Goal: Task Accomplishment & Management: Use online tool/utility

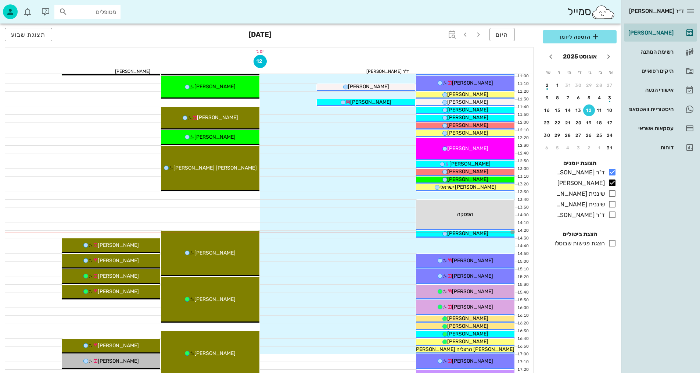
scroll to position [184, 0]
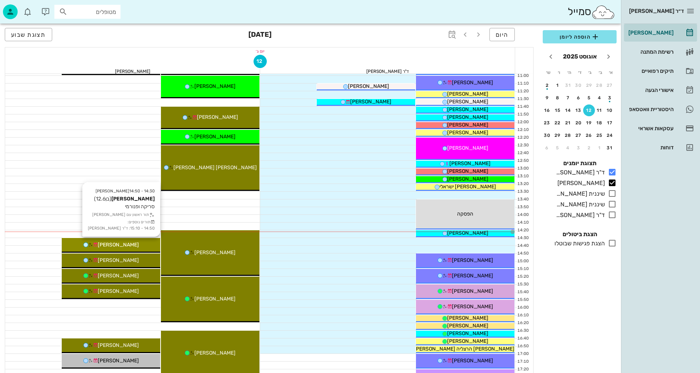
click at [125, 245] on span "[PERSON_NAME]" at bounding box center [118, 244] width 41 height 6
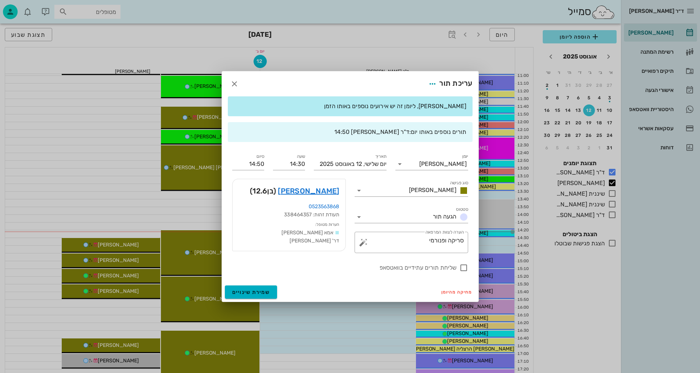
click at [101, 207] on div at bounding box center [350, 186] width 700 height 373
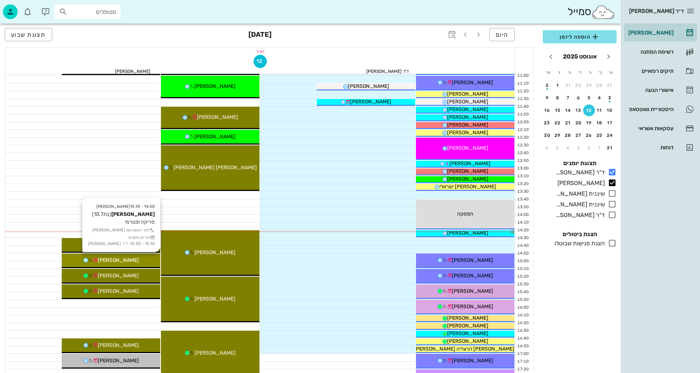
click at [130, 258] on div "[PERSON_NAME]" at bounding box center [111, 260] width 98 height 8
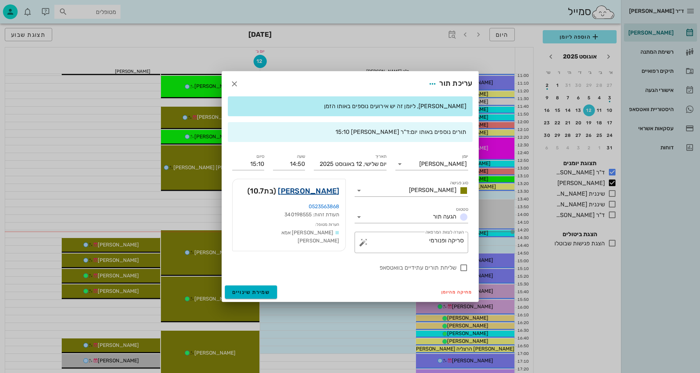
click at [320, 192] on link "[PERSON_NAME]" at bounding box center [308, 191] width 61 height 12
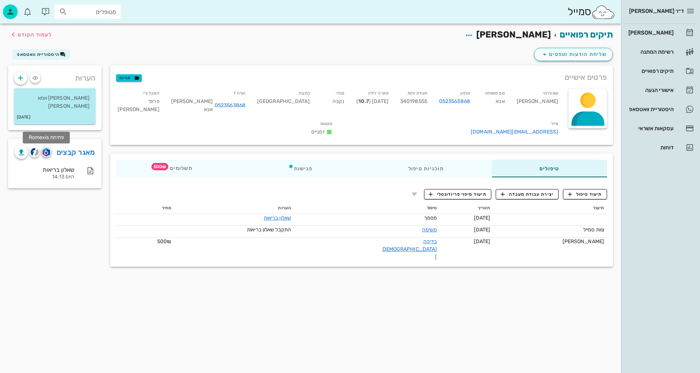
click at [46, 148] on img "button" at bounding box center [46, 152] width 7 height 8
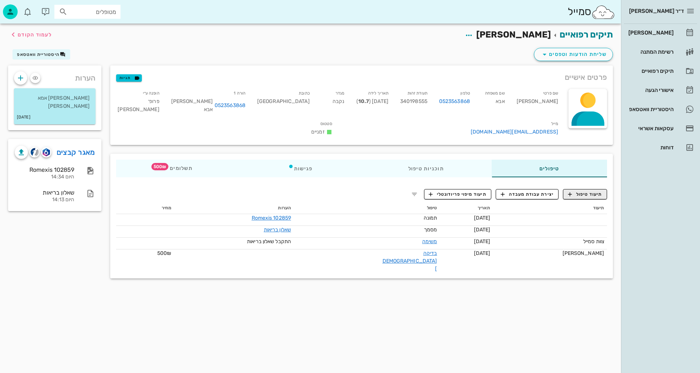
click at [587, 188] on div "תיעוד טיפול יצירת עבודת מעבדה תיעוד מיפוי פריודונטלי תיעוד תאריך טיפול הערות מח…" at bounding box center [361, 230] width 503 height 95
click at [585, 191] on span "תיעוד טיפול" at bounding box center [585, 194] width 34 height 7
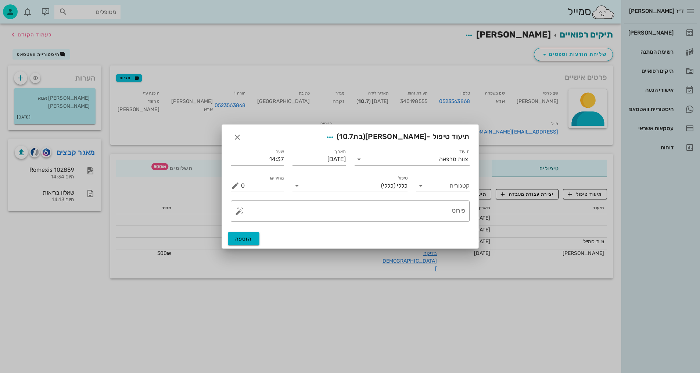
click at [459, 190] on input "קטגוריה" at bounding box center [449, 186] width 42 height 12
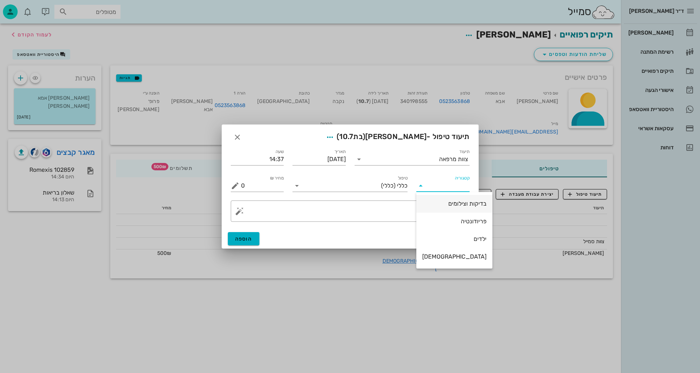
click at [453, 206] on div "בדיקות וצילומים" at bounding box center [454, 203] width 64 height 7
type input "בדיקות וצילומים"
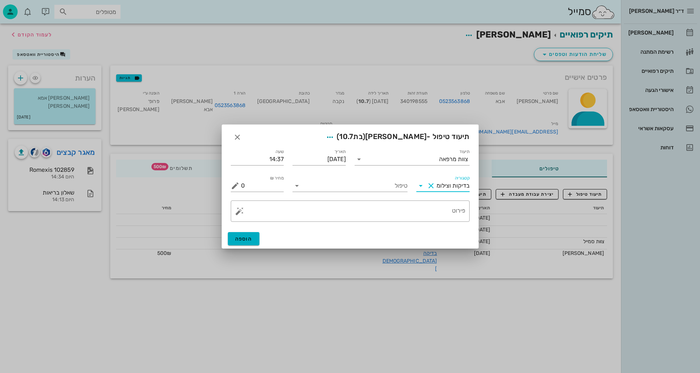
click at [447, 181] on input "בדיקות וצילומים" at bounding box center [453, 186] width 33 height 12
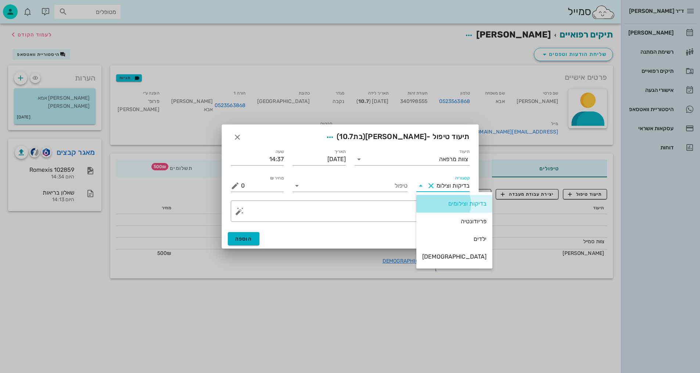
click at [442, 200] on div "בדיקות וצילומים" at bounding box center [454, 203] width 64 height 7
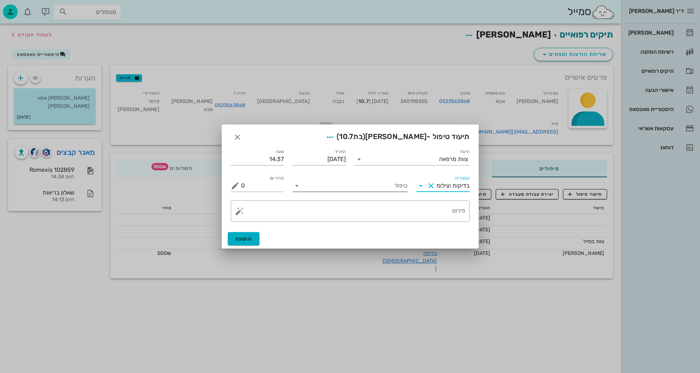
click at [398, 184] on input "טיפול" at bounding box center [355, 186] width 105 height 12
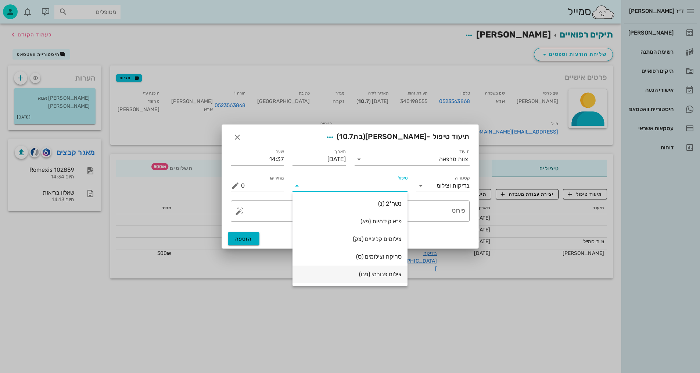
click at [387, 276] on div "צילום פנורמי (פנו)" at bounding box center [349, 273] width 103 height 7
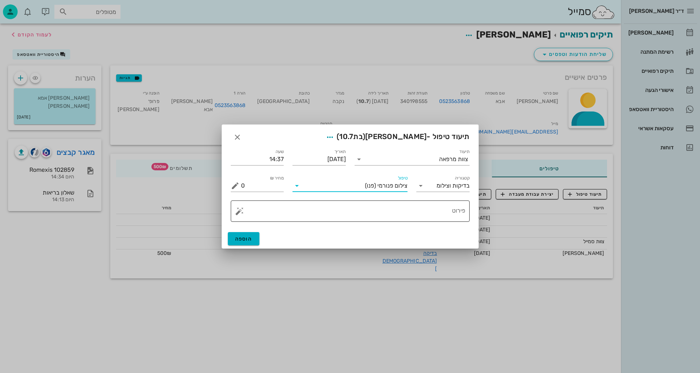
click at [440, 211] on textarea "פירוט" at bounding box center [353, 213] width 224 height 18
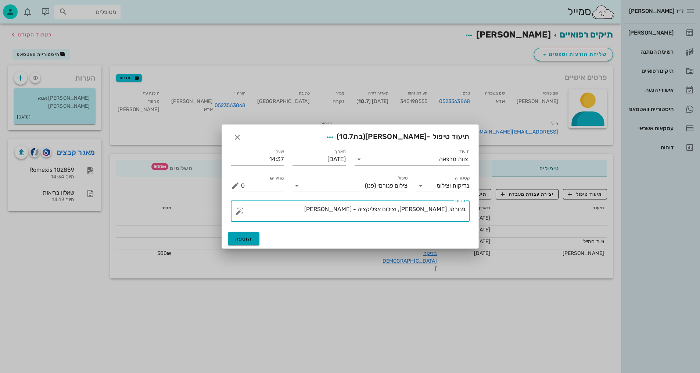
type textarea "פנורמי, [PERSON_NAME], וצילום אפליקציה - [PERSON_NAME]"
click at [243, 234] on button "הוספה" at bounding box center [244, 238] width 32 height 13
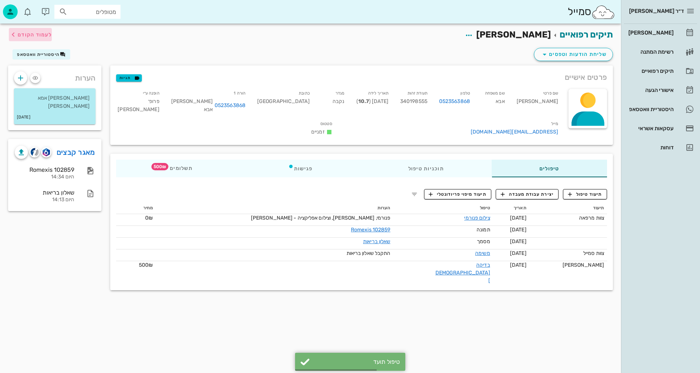
click at [50, 33] on span "לעמוד הקודם" at bounding box center [35, 35] width 34 height 6
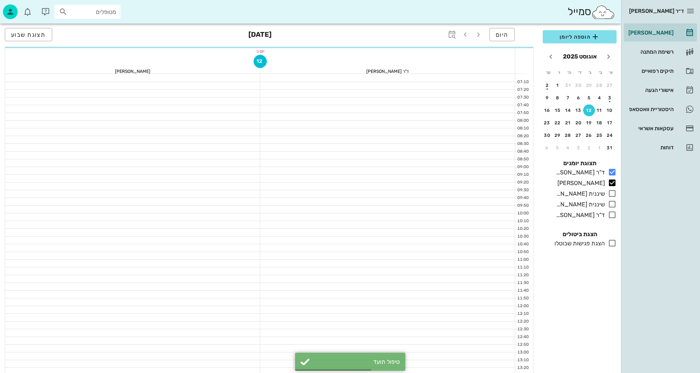
scroll to position [184, 0]
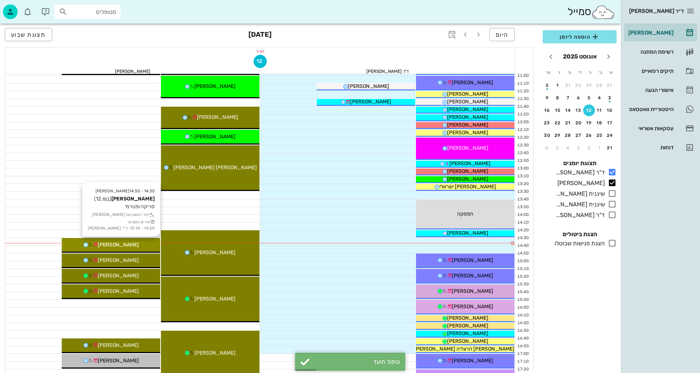
click at [124, 246] on span "[PERSON_NAME]" at bounding box center [118, 244] width 41 height 6
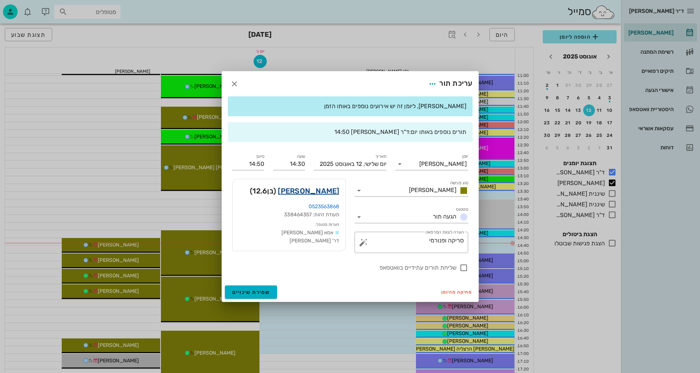
click at [333, 191] on link "[PERSON_NAME]" at bounding box center [308, 191] width 61 height 12
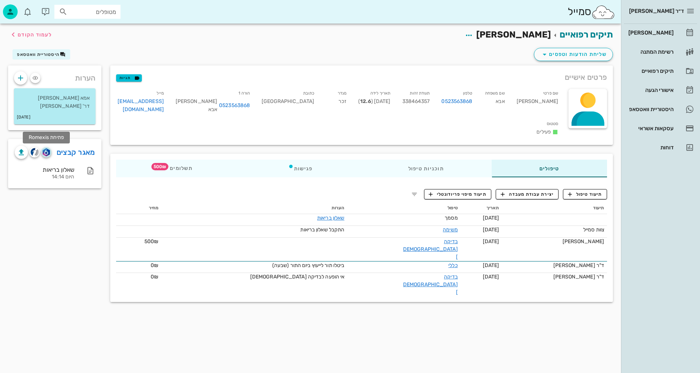
click at [47, 155] on img "button" at bounding box center [46, 152] width 7 height 8
drag, startPoint x: 578, startPoint y: 183, endPoint x: 575, endPoint y: 186, distance: 4.2
click at [578, 191] on span "תיעוד טיפול" at bounding box center [585, 194] width 34 height 7
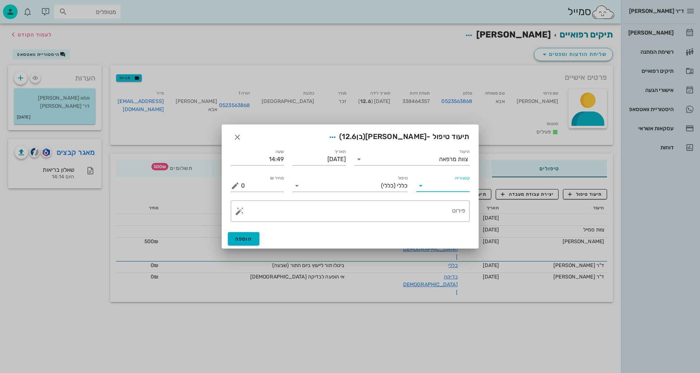
click at [438, 188] on input "קטגוריה" at bounding box center [449, 186] width 42 height 12
drag, startPoint x: 439, startPoint y: 213, endPoint x: 440, endPoint y: 209, distance: 4.4
click at [439, 212] on div "בדיקות וצילומים פריודונטיה ילדים [DEMOGRAPHIC_DATA]" at bounding box center [454, 230] width 76 height 76
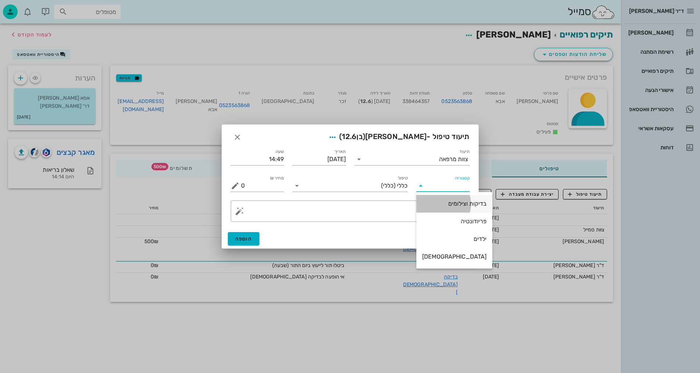
click at [442, 202] on div "בדיקות וצילומים" at bounding box center [454, 203] width 64 height 7
type input "בדיקות וצילומים"
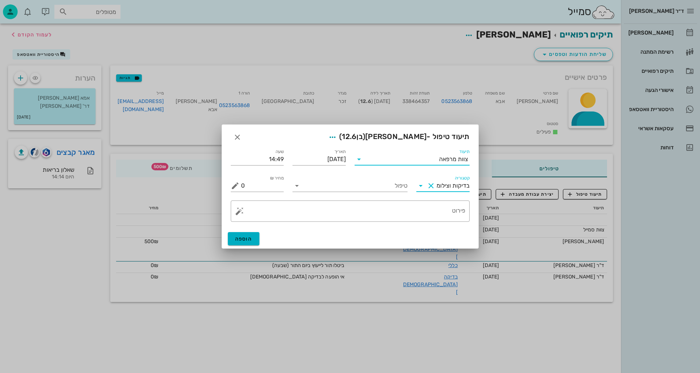
click at [404, 158] on input "תיעוד" at bounding box center [402, 159] width 74 height 12
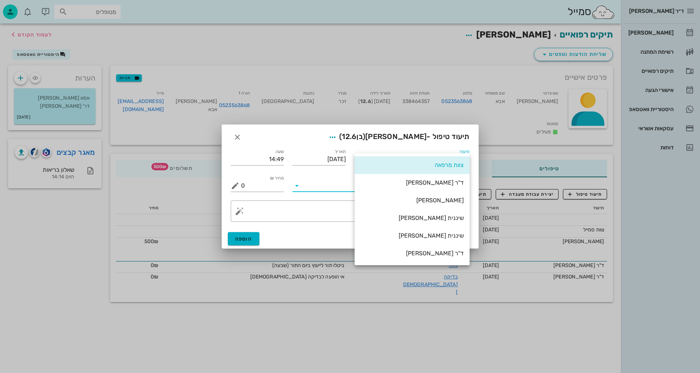
drag, startPoint x: 327, startPoint y: 189, endPoint x: 339, endPoint y: 185, distance: 12.4
click at [336, 186] on input "טיפול" at bounding box center [355, 186] width 105 height 12
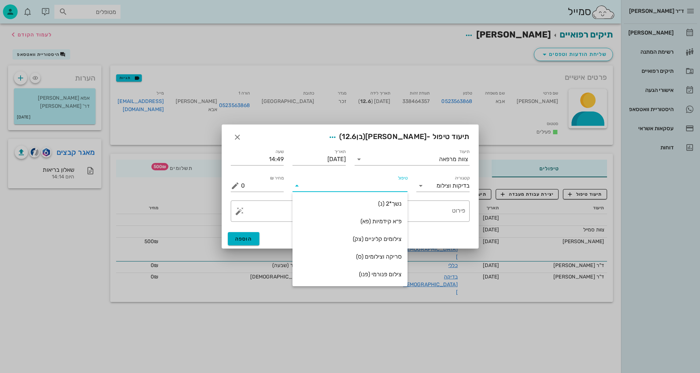
click at [384, 273] on div "צילום פנורמי (פנו)" at bounding box center [349, 273] width 103 height 7
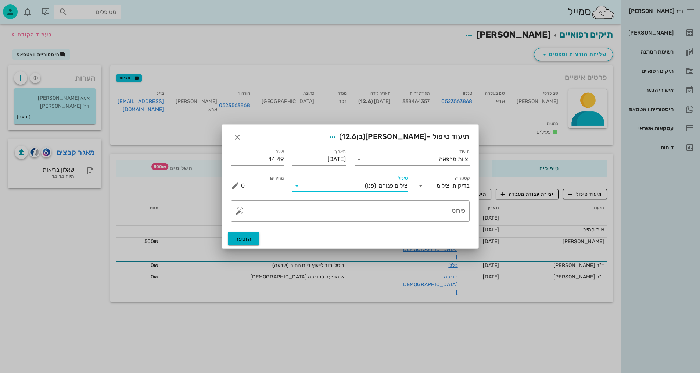
click at [456, 222] on div "​ פירוט" at bounding box center [350, 211] width 248 height 30
click at [461, 215] on textarea "פירוט" at bounding box center [353, 213] width 224 height 18
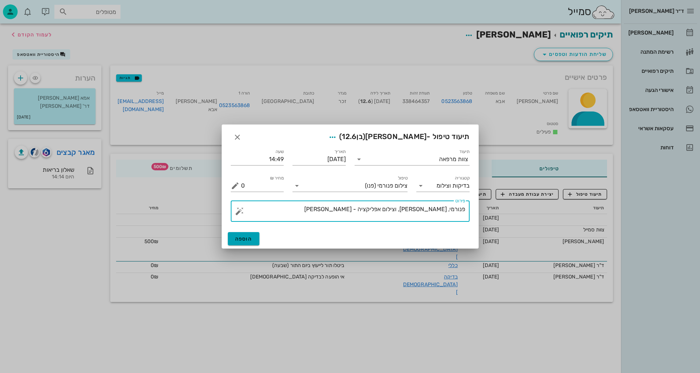
type textarea "פנורמי, [PERSON_NAME], וצילום אפליקציה - [PERSON_NAME]"
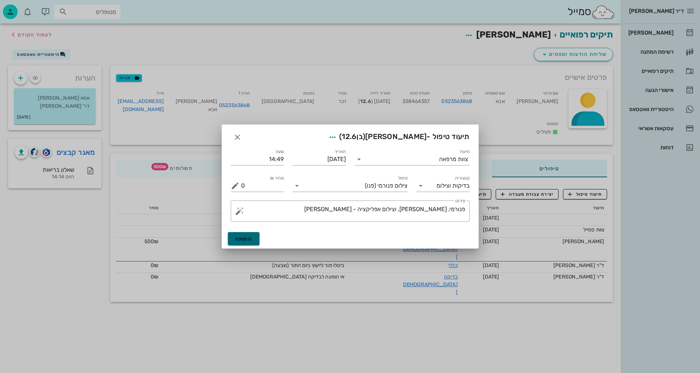
drag, startPoint x: 240, startPoint y: 240, endPoint x: 234, endPoint y: 243, distance: 6.1
click at [237, 241] on span "הוספה" at bounding box center [243, 239] width 17 height 6
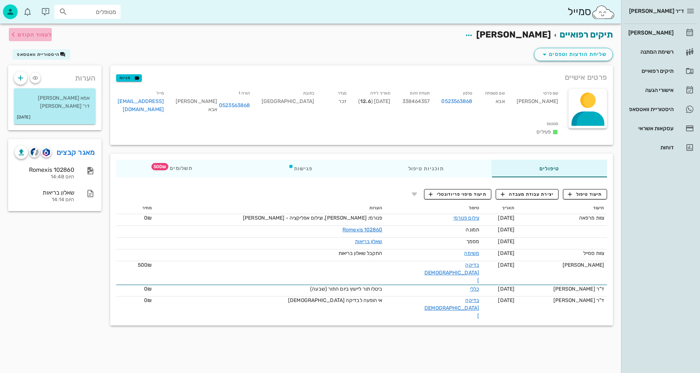
click at [40, 30] on span "לעמוד הקודם" at bounding box center [30, 34] width 43 height 9
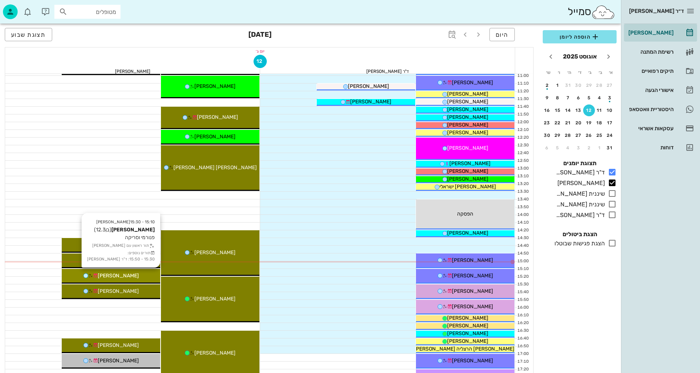
click at [139, 276] on div "[PERSON_NAME]" at bounding box center [111, 276] width 98 height 8
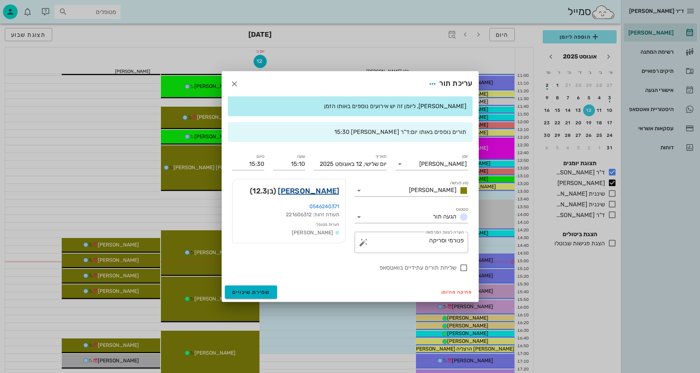
click at [322, 189] on link "[PERSON_NAME]" at bounding box center [308, 191] width 61 height 12
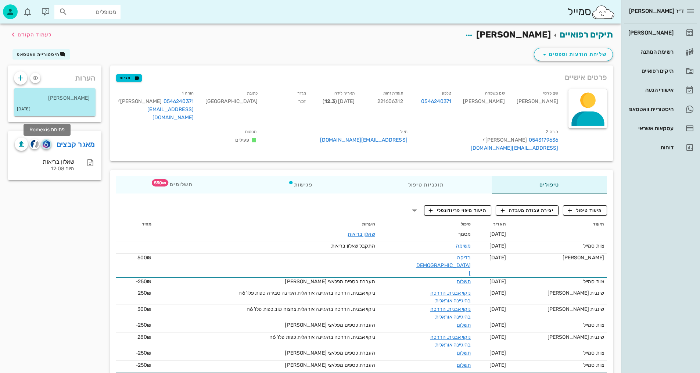
click at [47, 141] on img "button" at bounding box center [46, 144] width 7 height 8
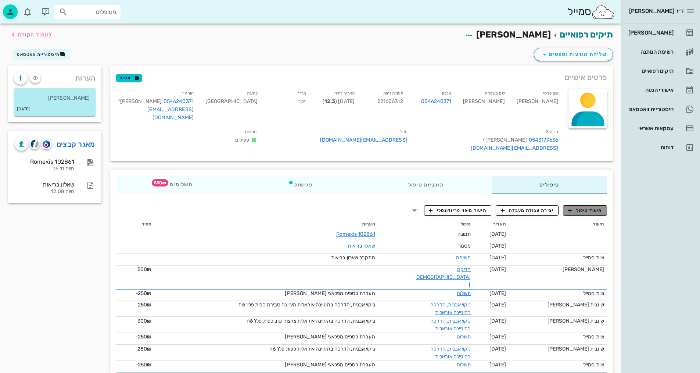
click at [583, 207] on span "תיעוד טיפול" at bounding box center [585, 210] width 34 height 7
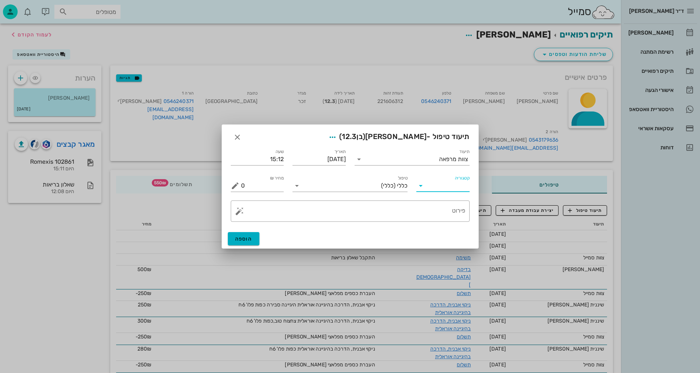
click at [442, 188] on input "קטגוריה" at bounding box center [449, 186] width 42 height 12
click at [451, 205] on div "בדיקות וצילומים" at bounding box center [454, 203] width 64 height 7
type input "בדיקות וצילומים"
click at [442, 215] on textarea "פירוט" at bounding box center [353, 213] width 224 height 18
drag, startPoint x: 399, startPoint y: 185, endPoint x: 397, endPoint y: 190, distance: 5.4
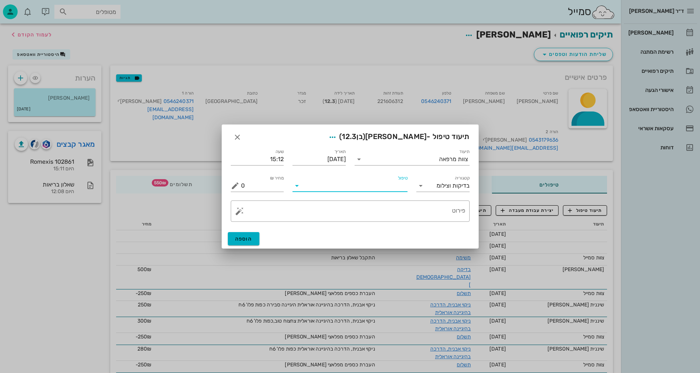
click at [398, 185] on input "טיפול" at bounding box center [355, 186] width 105 height 12
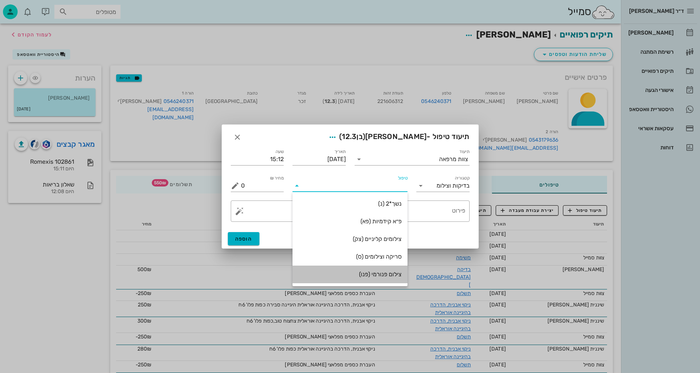
click at [390, 276] on div "צילום פנורמי (פנו)" at bounding box center [349, 273] width 103 height 7
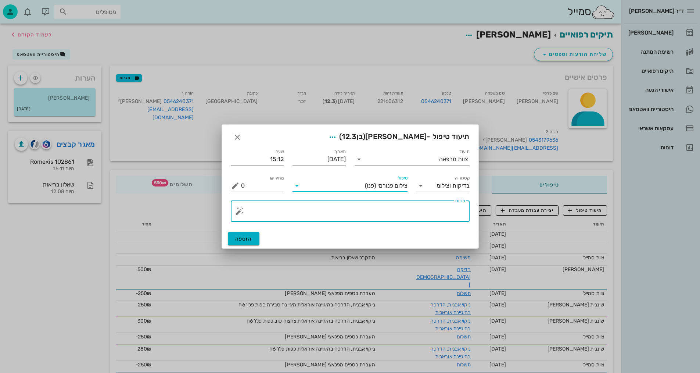
click at [441, 211] on textarea "פירוט" at bounding box center [353, 213] width 224 height 18
type textarea "פנורמי, [PERSON_NAME], וצילום אפליקציה- [PERSON_NAME]"
click at [253, 235] on button "הוספה" at bounding box center [244, 238] width 32 height 13
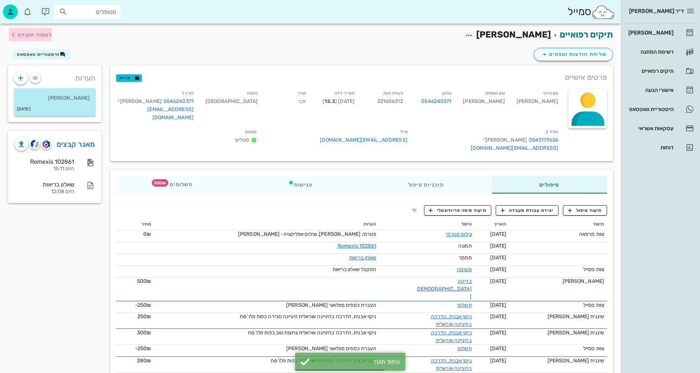
click at [30, 34] on span "לעמוד הקודם" at bounding box center [35, 35] width 34 height 6
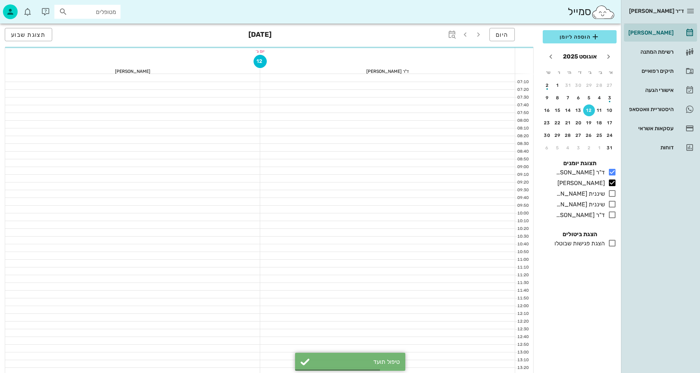
scroll to position [184, 0]
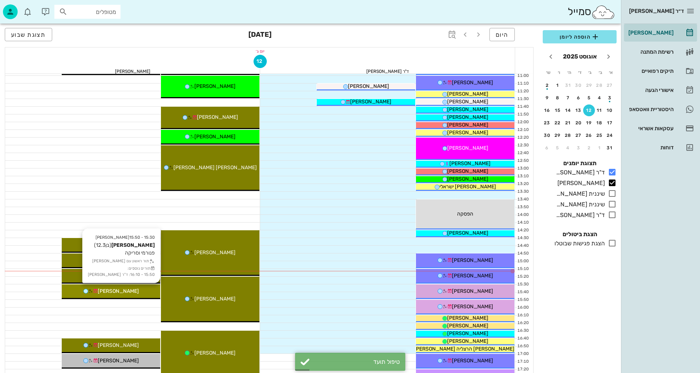
click at [123, 289] on span "[PERSON_NAME]" at bounding box center [118, 291] width 41 height 6
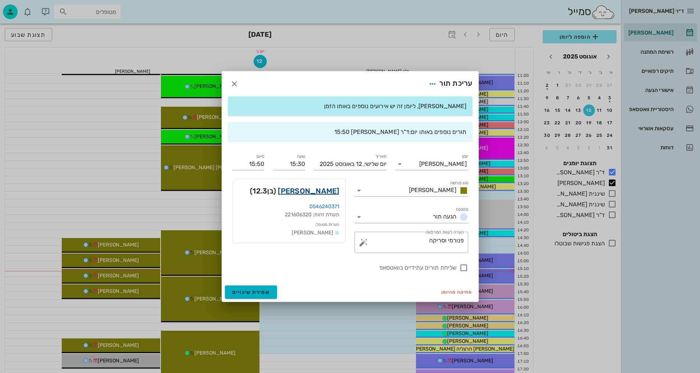
click at [316, 187] on link "[PERSON_NAME]" at bounding box center [308, 191] width 61 height 12
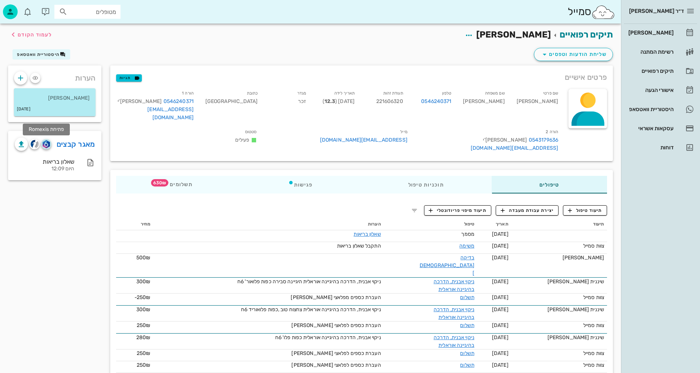
click at [46, 144] on img "button" at bounding box center [46, 144] width 7 height 8
click at [44, 146] on img "button" at bounding box center [46, 144] width 7 height 8
click at [584, 205] on button "תיעוד טיפול" at bounding box center [585, 210] width 44 height 10
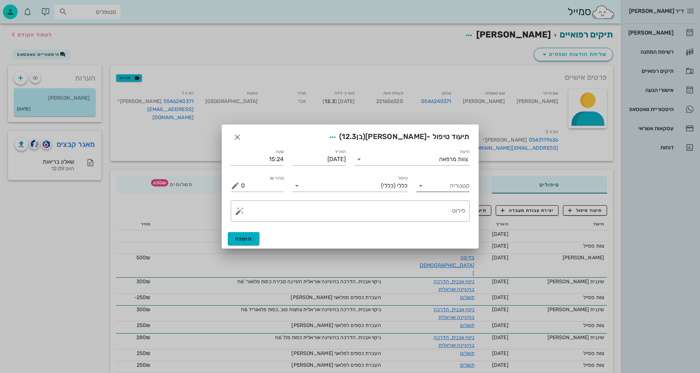
click at [454, 183] on input "קטגוריה" at bounding box center [449, 186] width 42 height 12
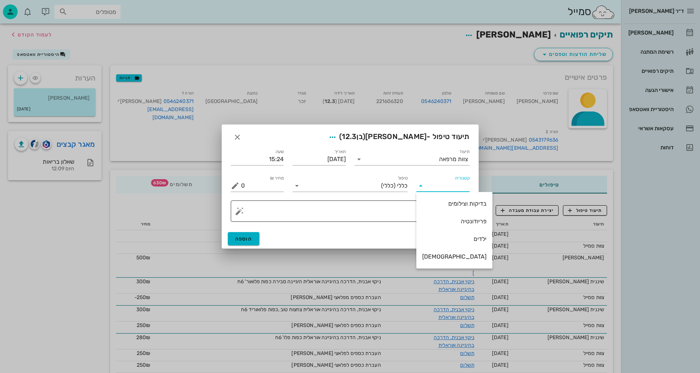
click at [453, 204] on div "בדיקות וצילומים" at bounding box center [454, 203] width 64 height 7
type input "בדיקות וצילומים"
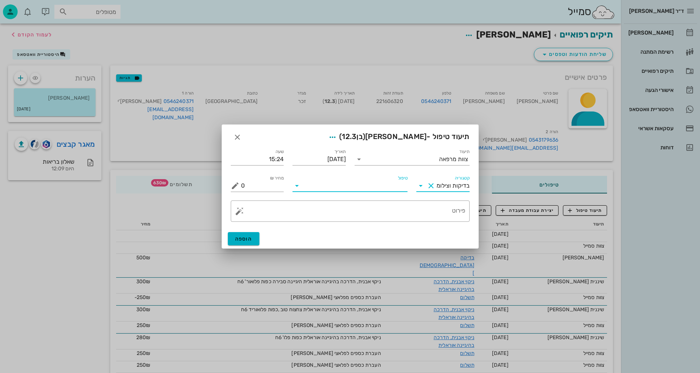
click at [370, 184] on input "טיפול" at bounding box center [355, 186] width 105 height 12
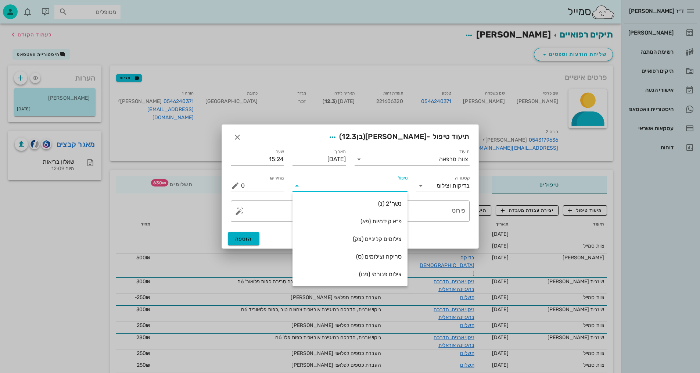
click at [384, 275] on div "צילום פנורמי (פנו)" at bounding box center [349, 273] width 103 height 7
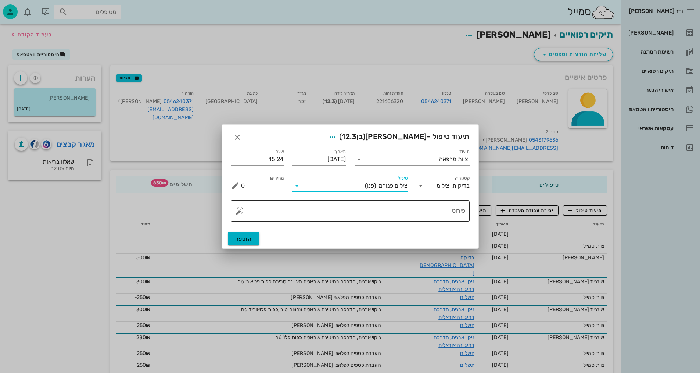
click at [441, 219] on textarea "פירוט" at bounding box center [353, 213] width 224 height 18
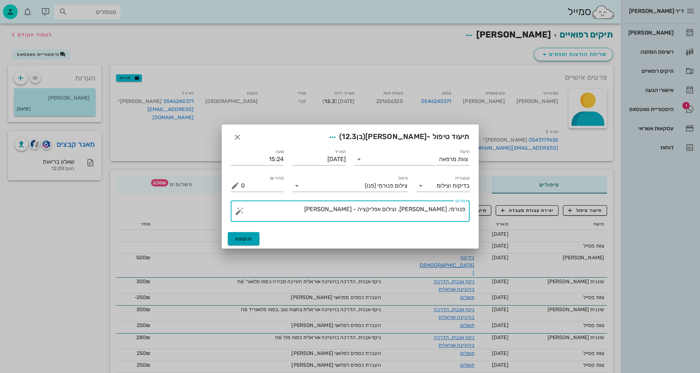
type textarea "פנורמי, [PERSON_NAME], וצילום אפליקציה - [PERSON_NAME]"
click at [250, 241] on span "הוספה" at bounding box center [243, 239] width 17 height 6
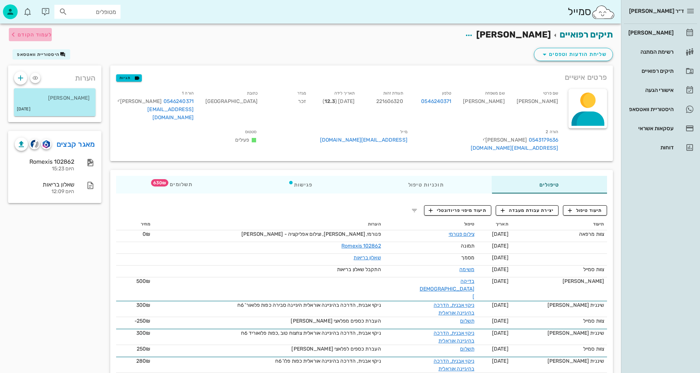
click at [27, 33] on span "לעמוד הקודם" at bounding box center [35, 35] width 34 height 6
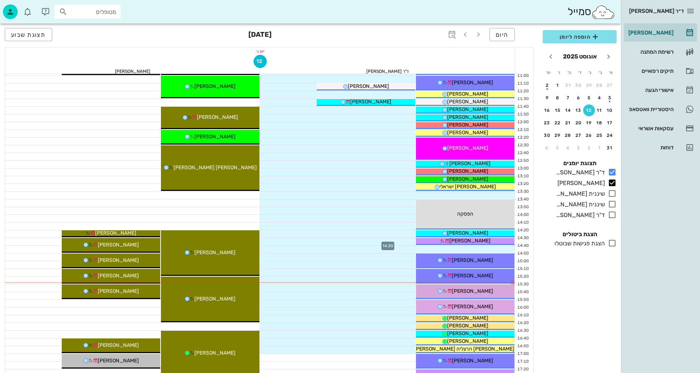
scroll to position [221, 0]
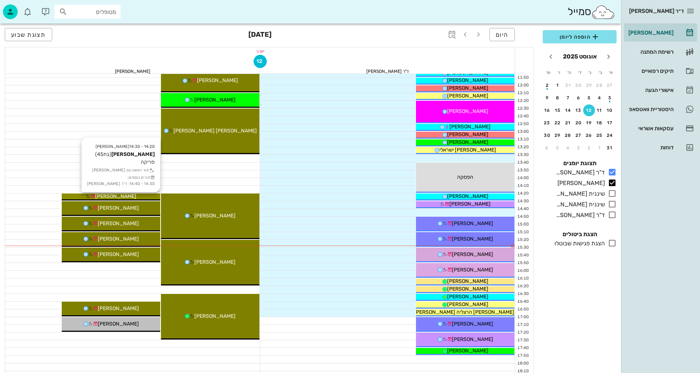
click at [139, 195] on div "[PERSON_NAME]" at bounding box center [111, 196] width 98 height 8
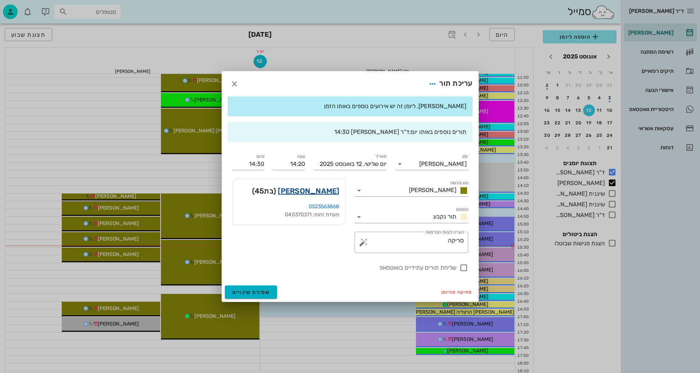
click at [330, 190] on link "[PERSON_NAME]" at bounding box center [308, 191] width 61 height 12
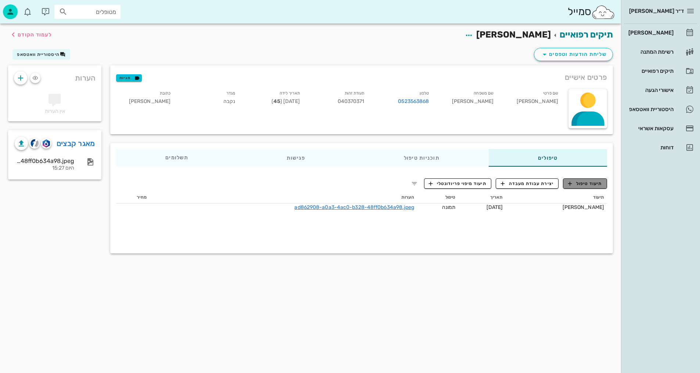
click at [589, 183] on span "תיעוד טיפול" at bounding box center [585, 183] width 34 height 7
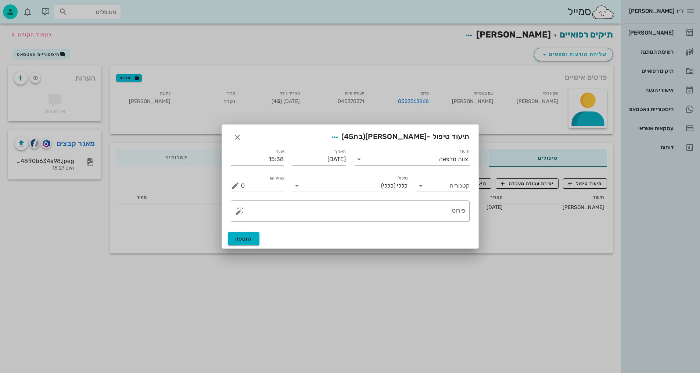
click at [455, 188] on input "קטגוריה" at bounding box center [449, 186] width 42 height 12
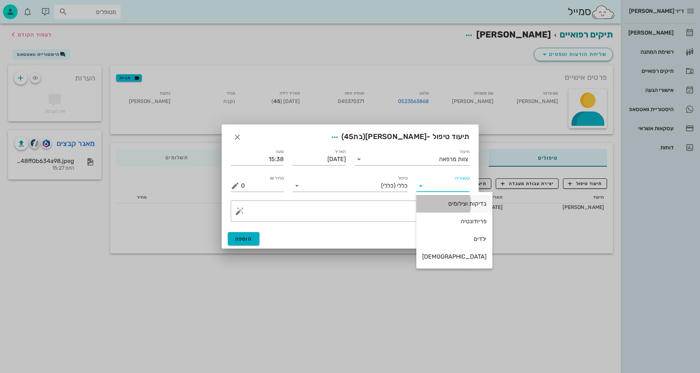
drag, startPoint x: 455, startPoint y: 204, endPoint x: 347, endPoint y: 191, distance: 108.4
click at [454, 204] on div "בדיקות וצילומים" at bounding box center [454, 203] width 64 height 7
type input "בדיקות וצילומים"
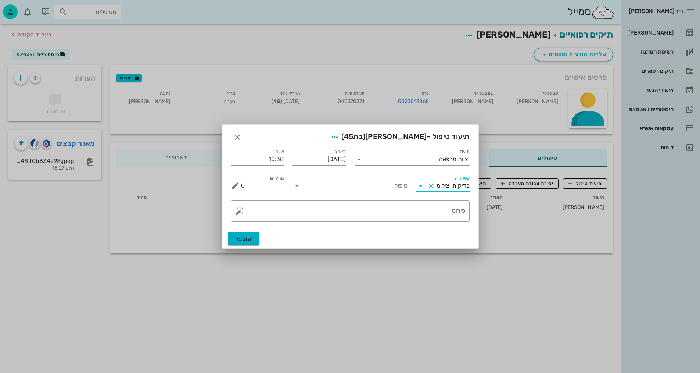
click at [368, 190] on input "טיפול" at bounding box center [355, 186] width 105 height 12
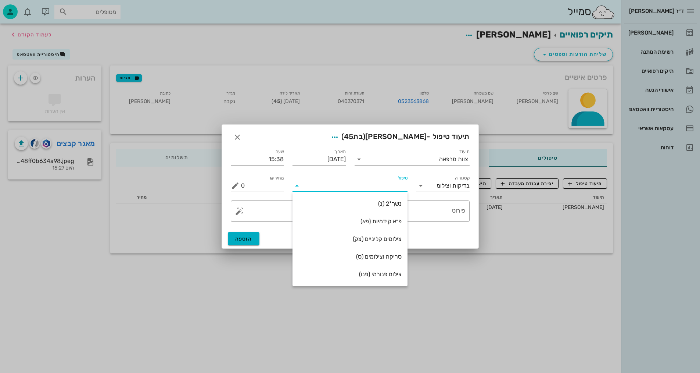
click at [375, 255] on div "סריקה וצילומים (ס)" at bounding box center [349, 256] width 103 height 7
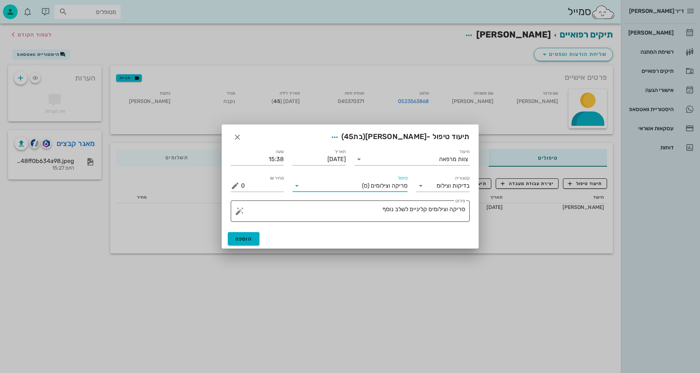
click at [445, 212] on textarea "סריקה וצילומים קליניים לשלב נוסף" at bounding box center [353, 213] width 224 height 18
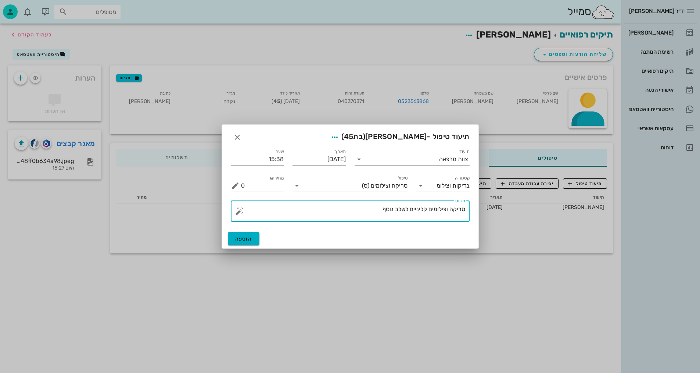
drag, startPoint x: 381, startPoint y: 211, endPoint x: 447, endPoint y: 207, distance: 66.2
click at [447, 207] on textarea "סריקה וצילומים קליניים לשלב נוסף" at bounding box center [353, 213] width 224 height 18
type textarea "[PERSON_NAME] ותמונת אפליקציה - [PERSON_NAME]"
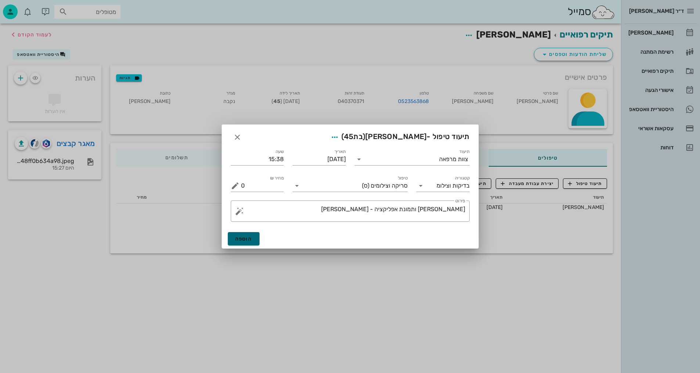
click at [237, 239] on span "הוספה" at bounding box center [243, 239] width 17 height 6
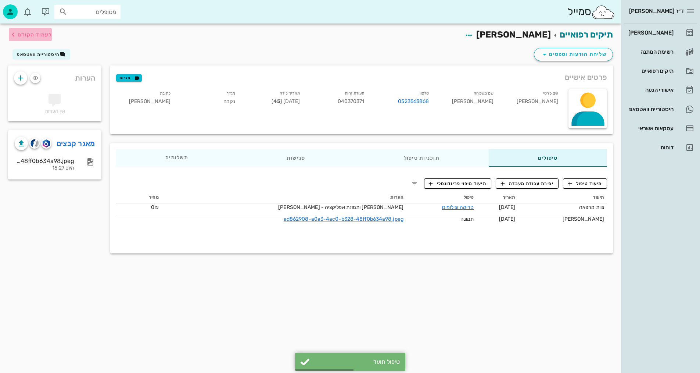
click at [31, 37] on span "לעמוד הקודם" at bounding box center [35, 35] width 34 height 6
